Goal: Check status: Check status

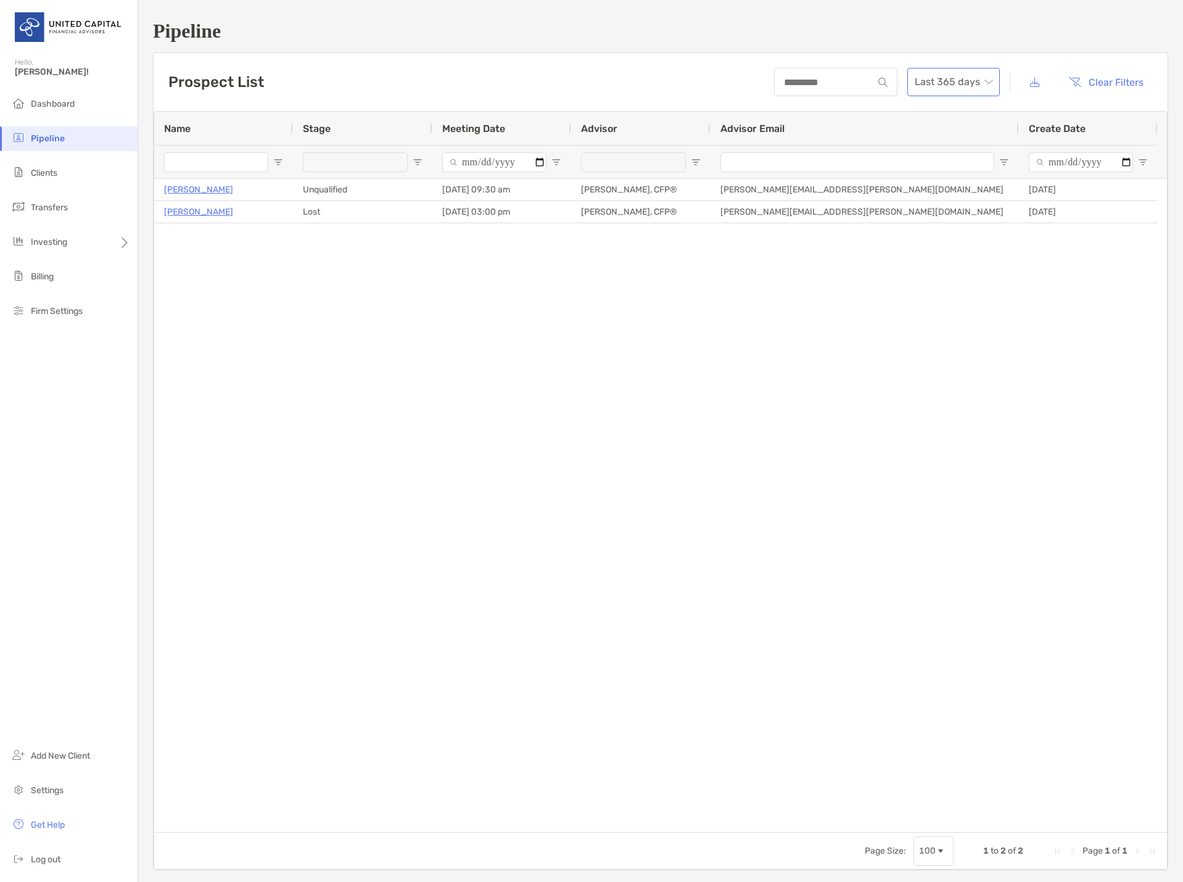
click at [930, 88] on span "Last 365 days" at bounding box center [954, 81] width 78 height 27
click at [928, 157] on div "2025" at bounding box center [944, 149] width 73 height 15
click at [958, 90] on span "2025" at bounding box center [954, 81] width 78 height 27
click at [951, 186] on div "2024" at bounding box center [944, 183] width 73 height 15
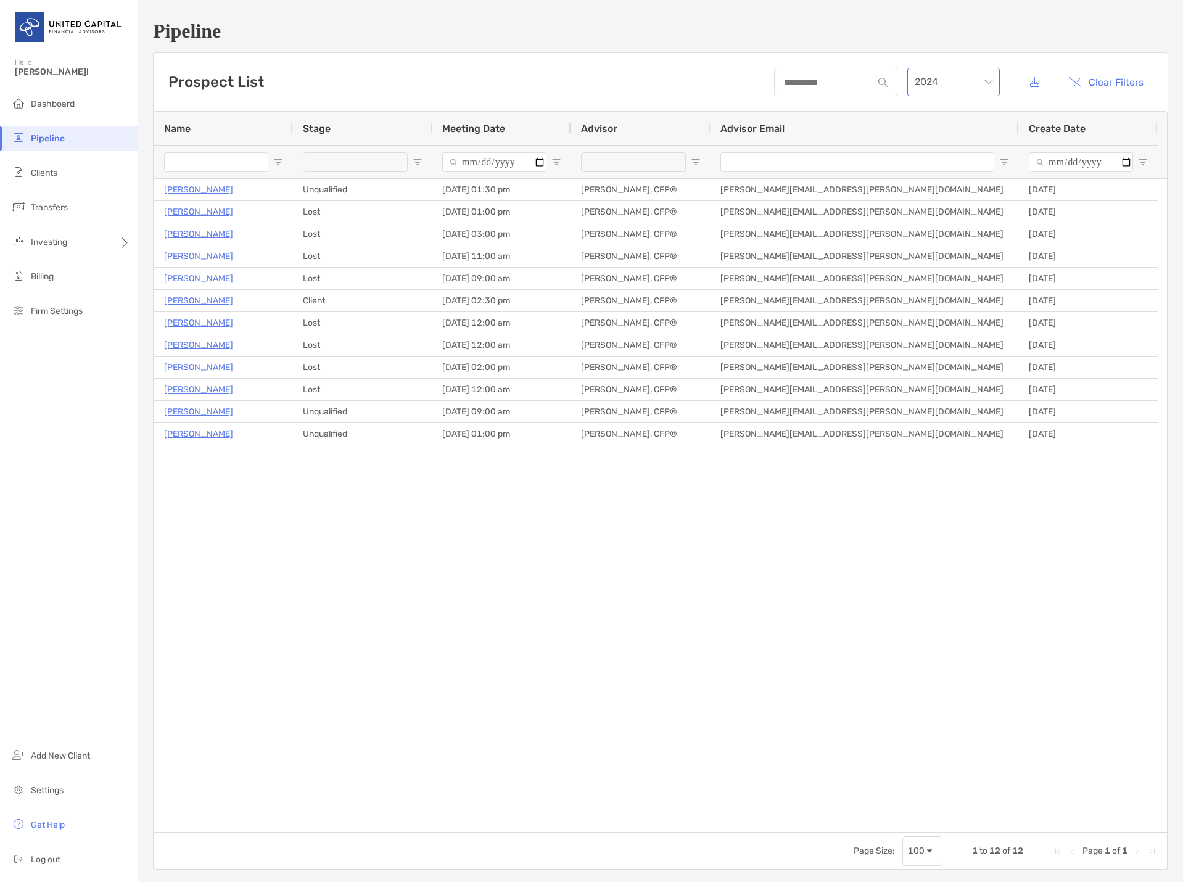
click at [949, 88] on span "2024" at bounding box center [954, 81] width 78 height 27
click at [951, 113] on div "Last 365 days" at bounding box center [944, 114] width 73 height 15
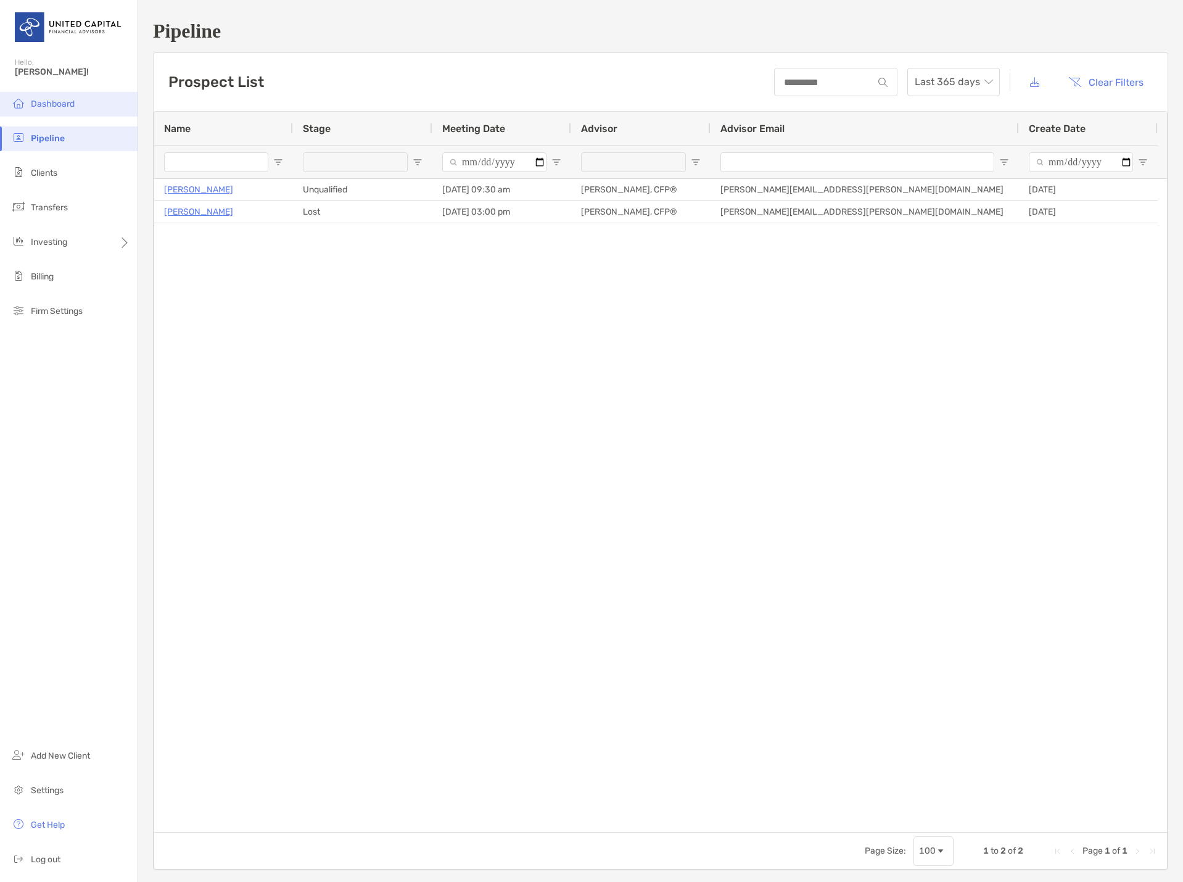
click at [71, 101] on span "Dashboard" at bounding box center [53, 104] width 44 height 10
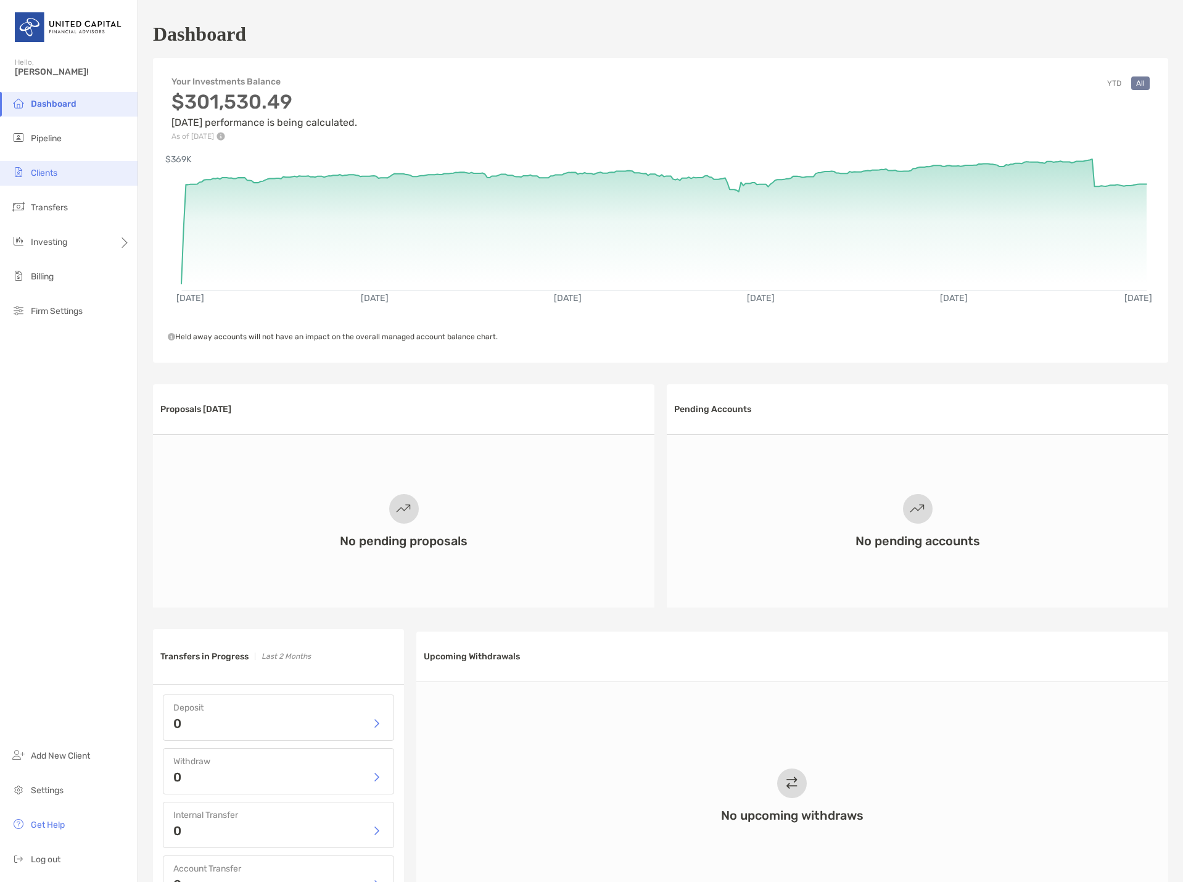
click at [70, 175] on li "Clients" at bounding box center [69, 173] width 138 height 25
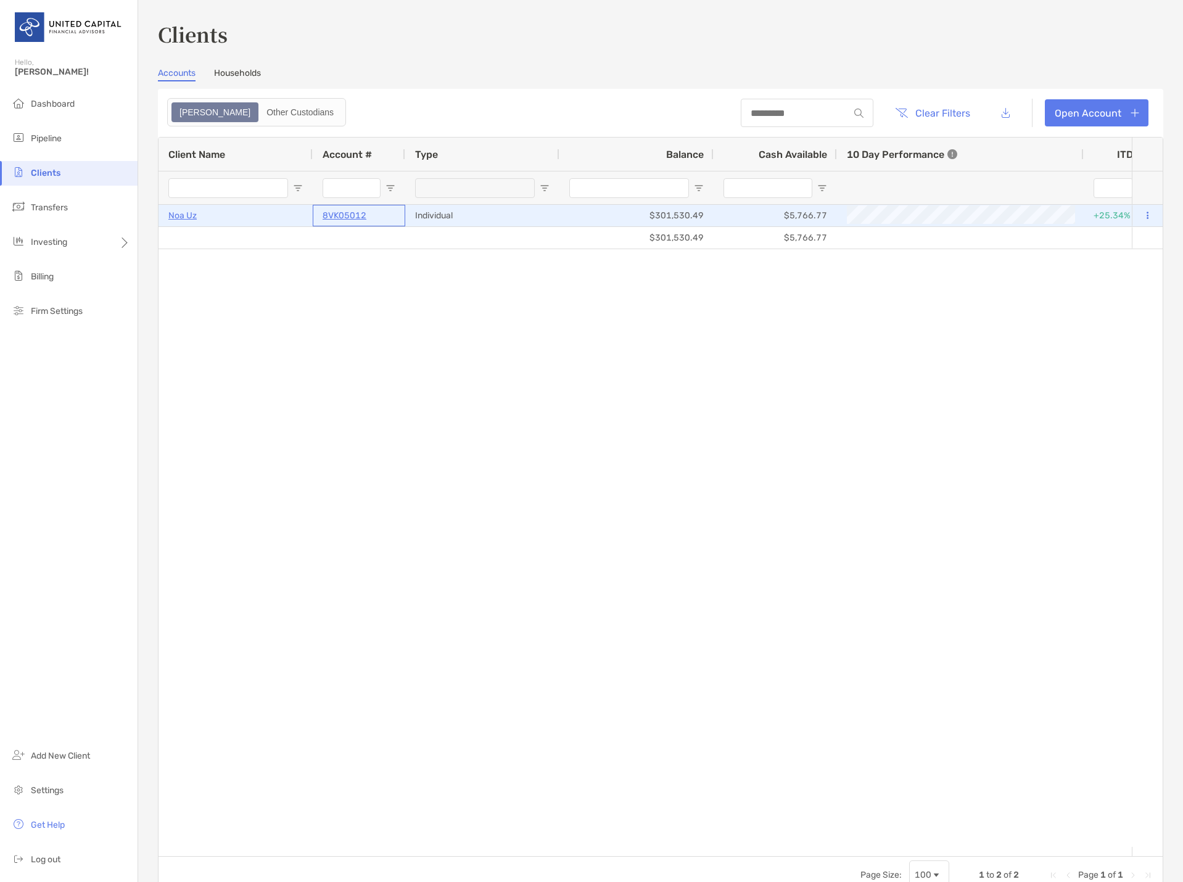
click at [326, 215] on p "8VK05012" at bounding box center [345, 215] width 44 height 15
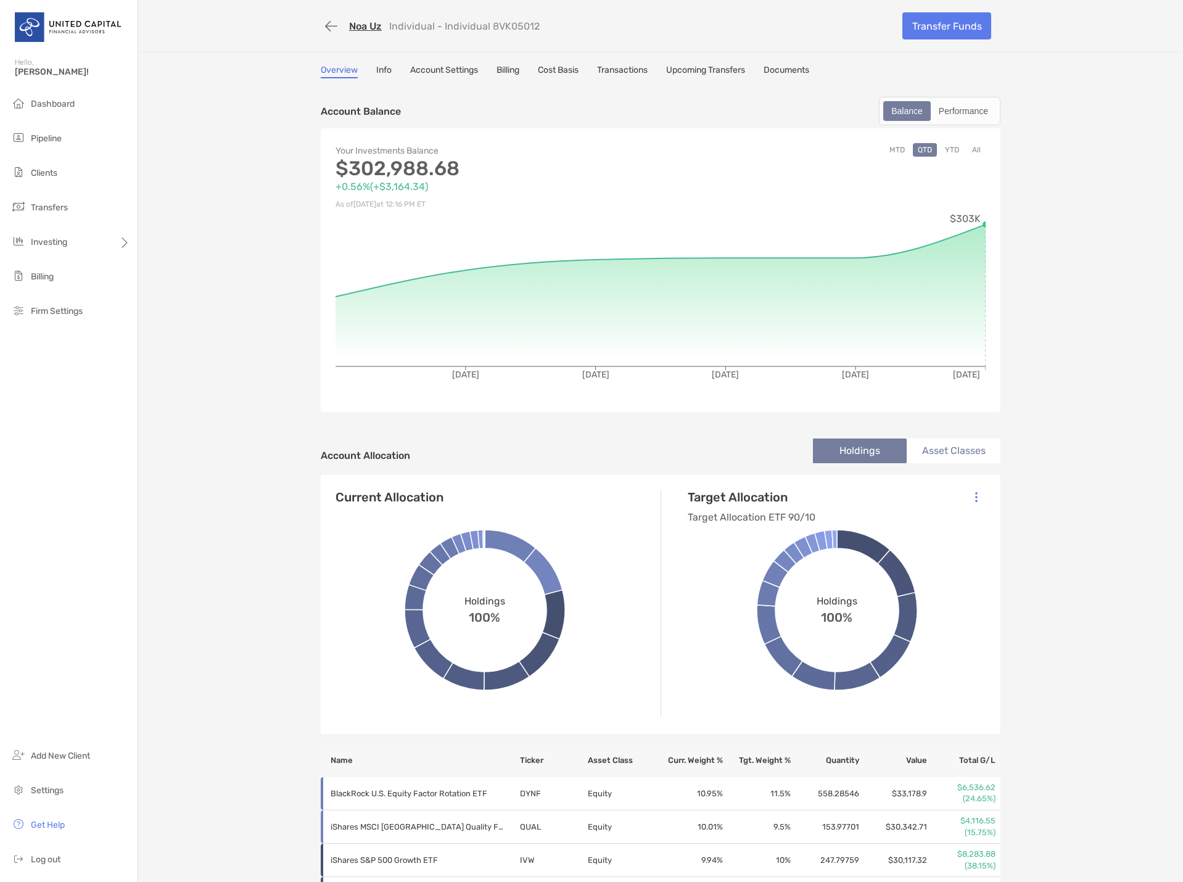
click at [561, 70] on link "Cost Basis" at bounding box center [558, 72] width 41 height 14
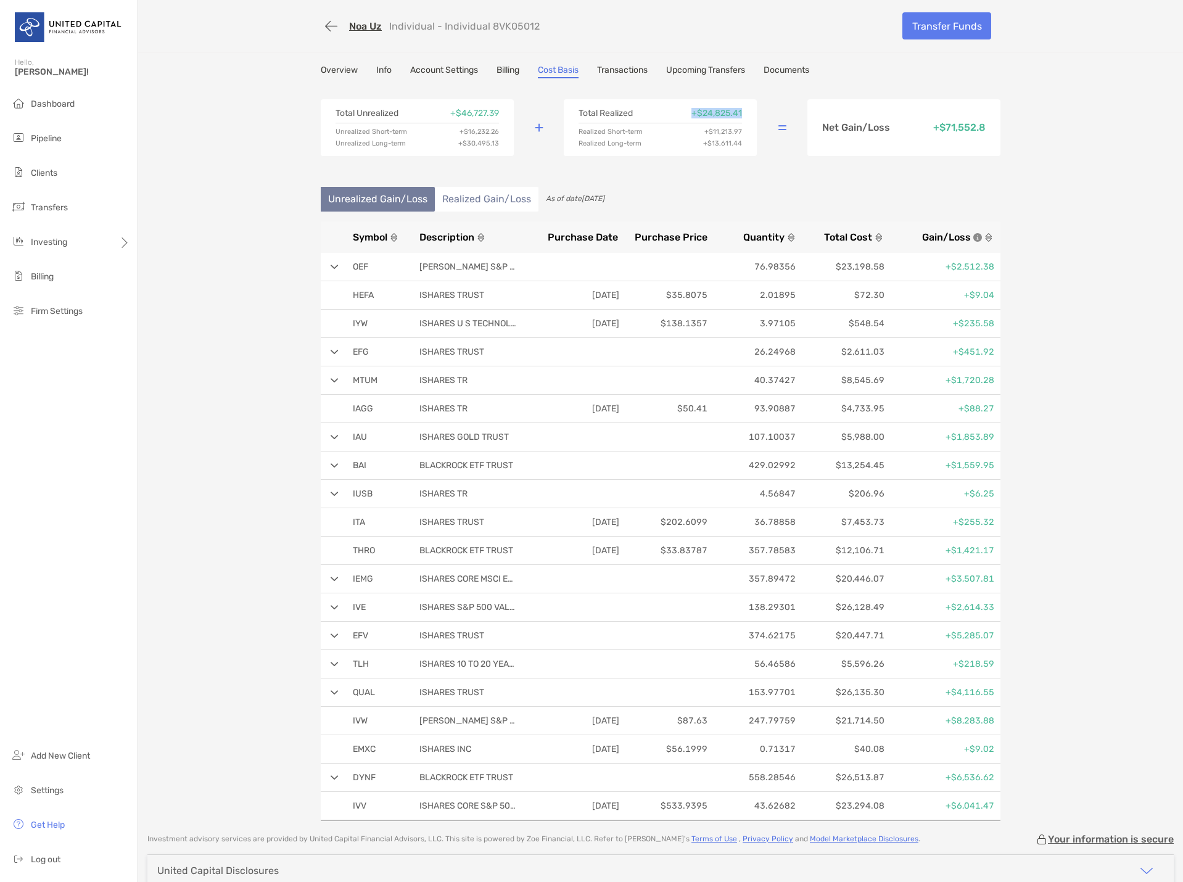
drag, startPoint x: 686, startPoint y: 114, endPoint x: 758, endPoint y: 110, distance: 72.3
click at [758, 110] on div "Total Unrealized + $46,727.39 Unrealized Short-term + $16,232.26 Unrealized Lon…" at bounding box center [661, 128] width 680 height 86
